Goal: Navigation & Orientation: Understand site structure

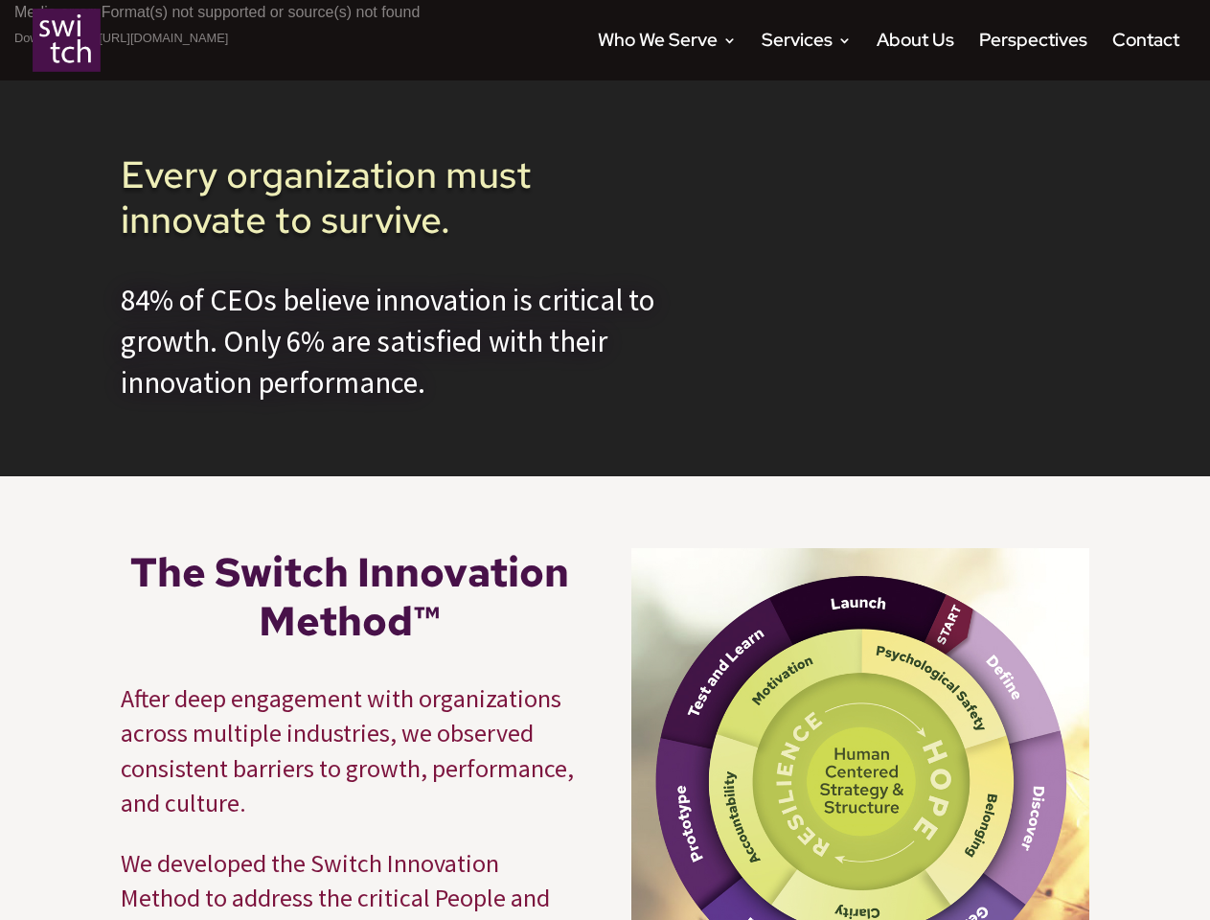
click at [605, 460] on div "Video Player Media error: Format(s) not supported or source(s) not found Downlo…" at bounding box center [605, 238] width 1210 height 476
click at [667, 57] on link "Who We Serve" at bounding box center [667, 57] width 139 height 47
click at [807, 57] on link "Services" at bounding box center [807, 57] width 90 height 47
click at [605, 460] on div "Video Player Media error: Format(s) not supported or source(s) not found Downlo…" at bounding box center [605, 238] width 1210 height 476
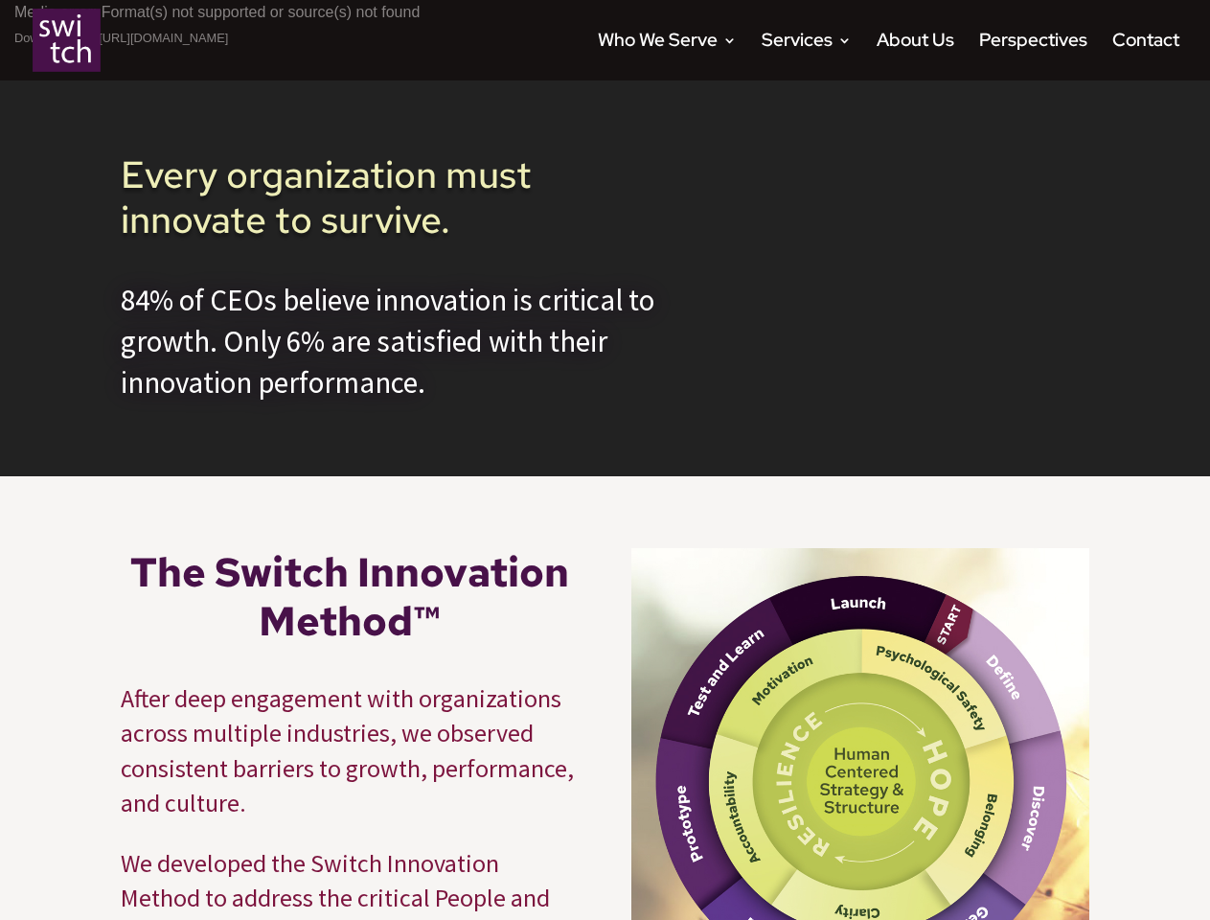
click at [605, 460] on div "Video Player Media error: Format(s) not supported or source(s) not found Downlo…" at bounding box center [605, 238] width 1210 height 476
click at [667, 57] on link "Who We Serve" at bounding box center [667, 57] width 139 height 47
click at [807, 57] on link "Services" at bounding box center [807, 57] width 90 height 47
